Goal: Information Seeking & Learning: Learn about a topic

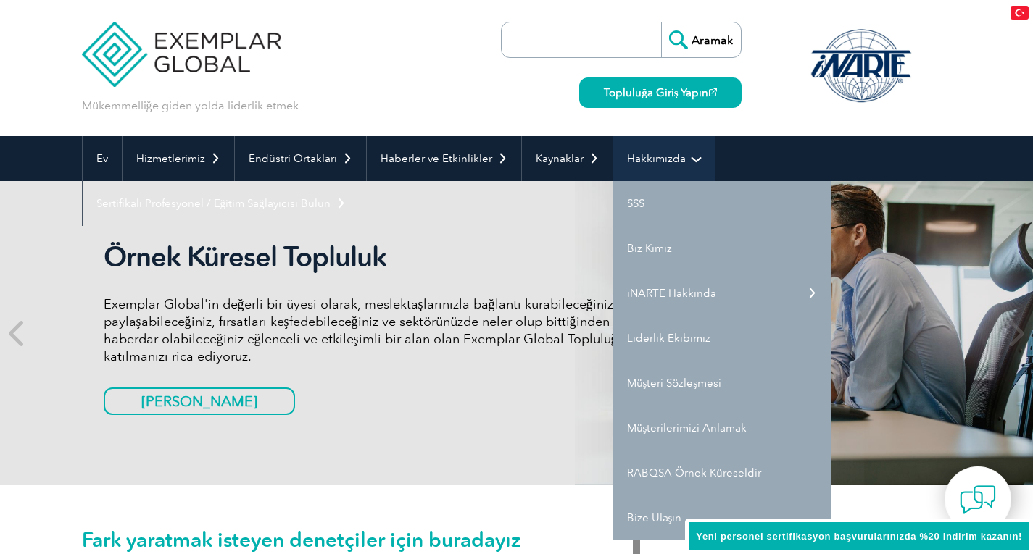
click at [665, 162] on font "Hakkımızda" at bounding box center [656, 158] width 59 height 13
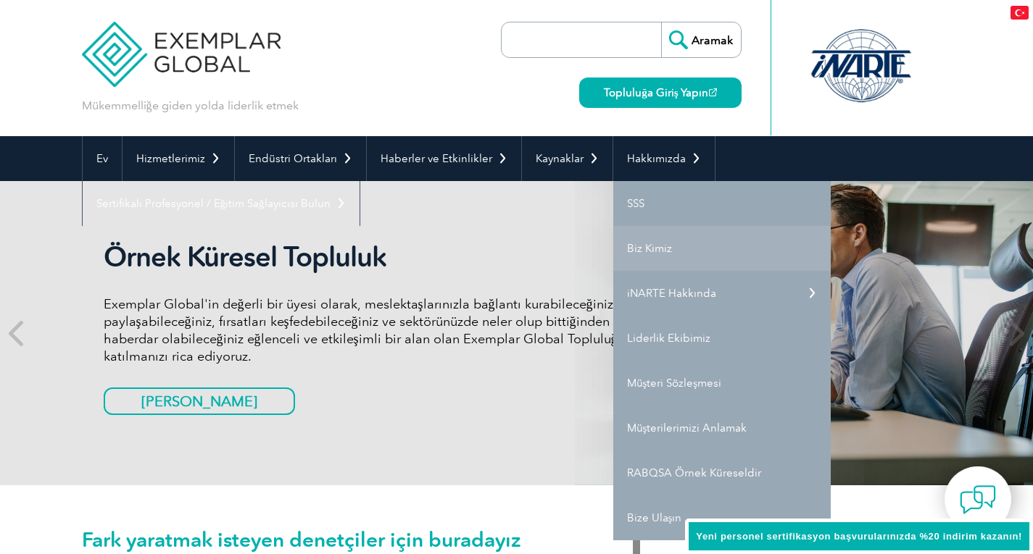
click at [638, 245] on font "Biz Kimiz" at bounding box center [649, 248] width 45 height 13
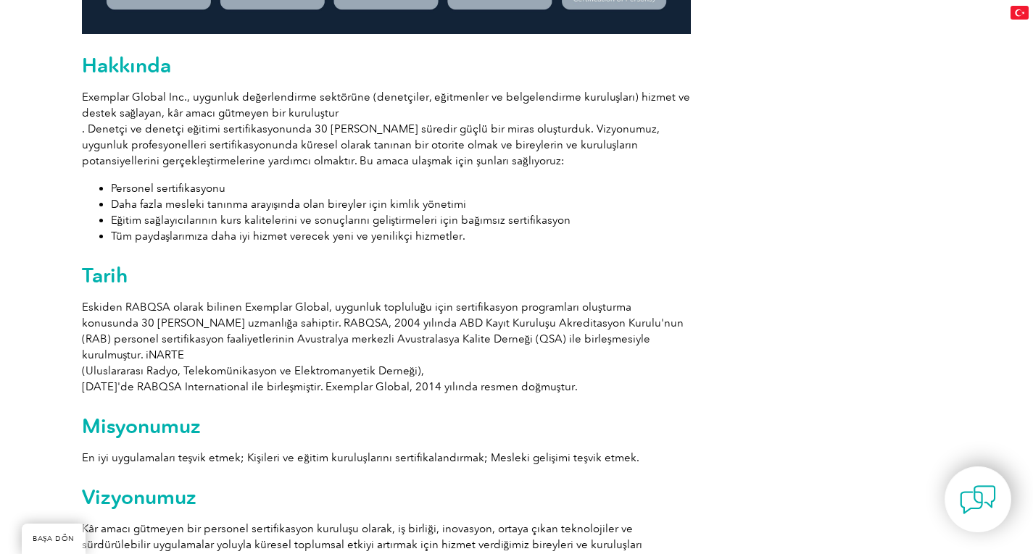
scroll to position [820, 0]
